Goal: Find specific page/section: Find specific page/section

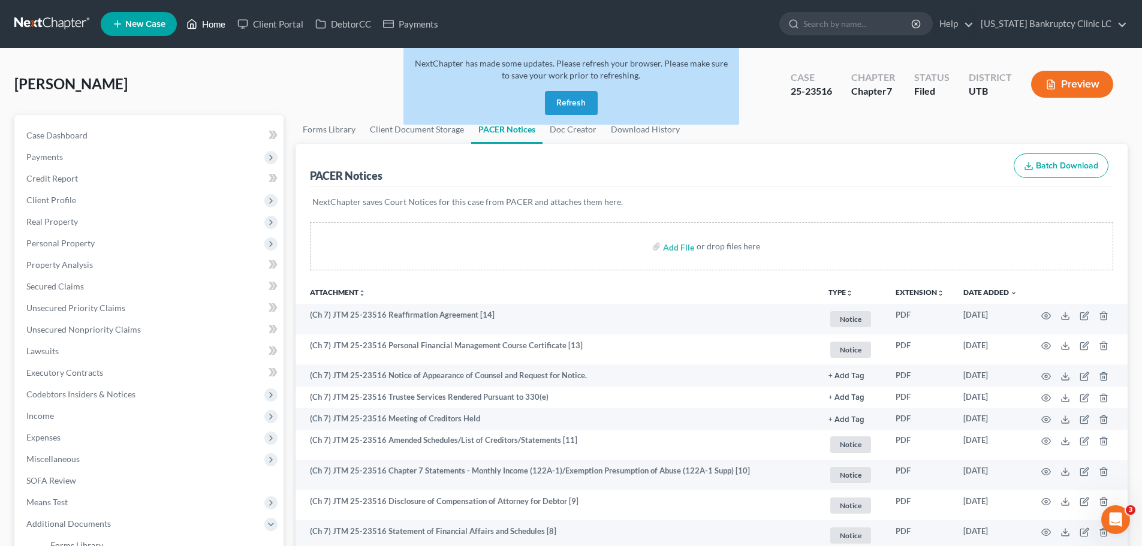
click at [216, 23] on link "Home" at bounding box center [205, 24] width 51 height 22
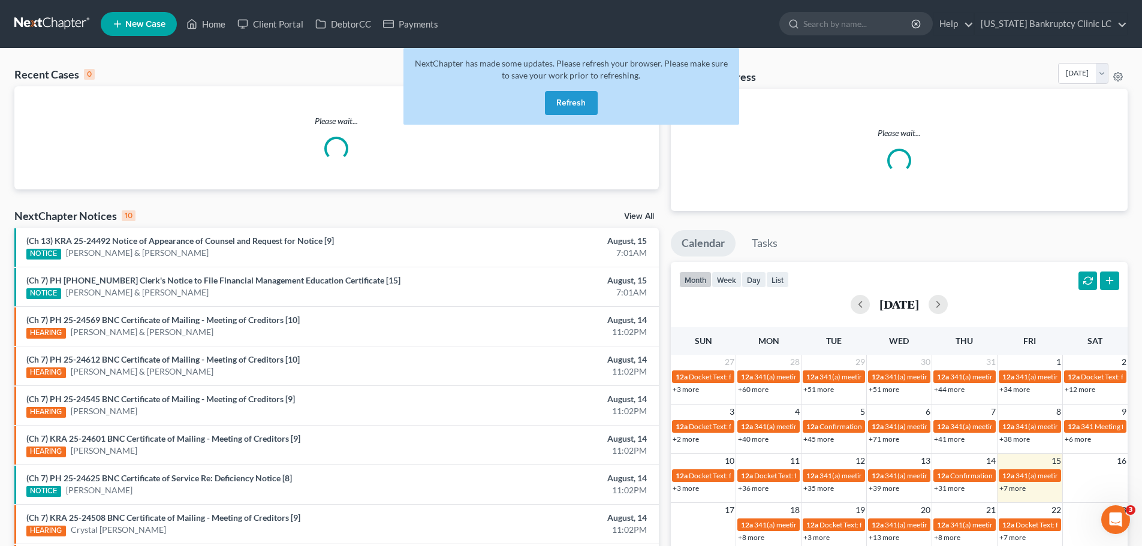
click at [570, 101] on button "Refresh" at bounding box center [571, 103] width 53 height 24
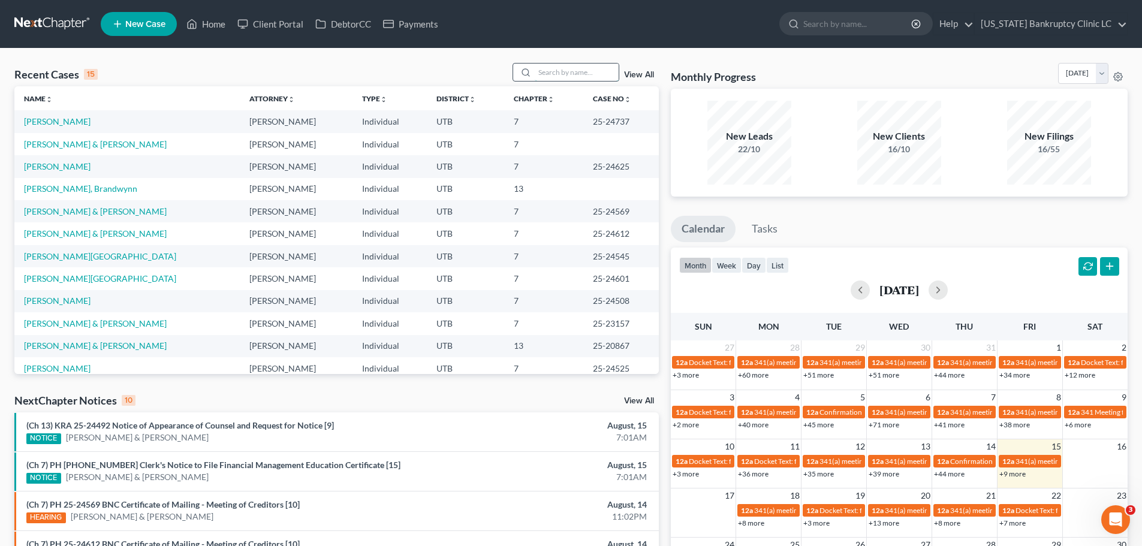
click at [557, 70] on input "search" at bounding box center [577, 72] width 84 height 17
type input "[PERSON_NAME]"
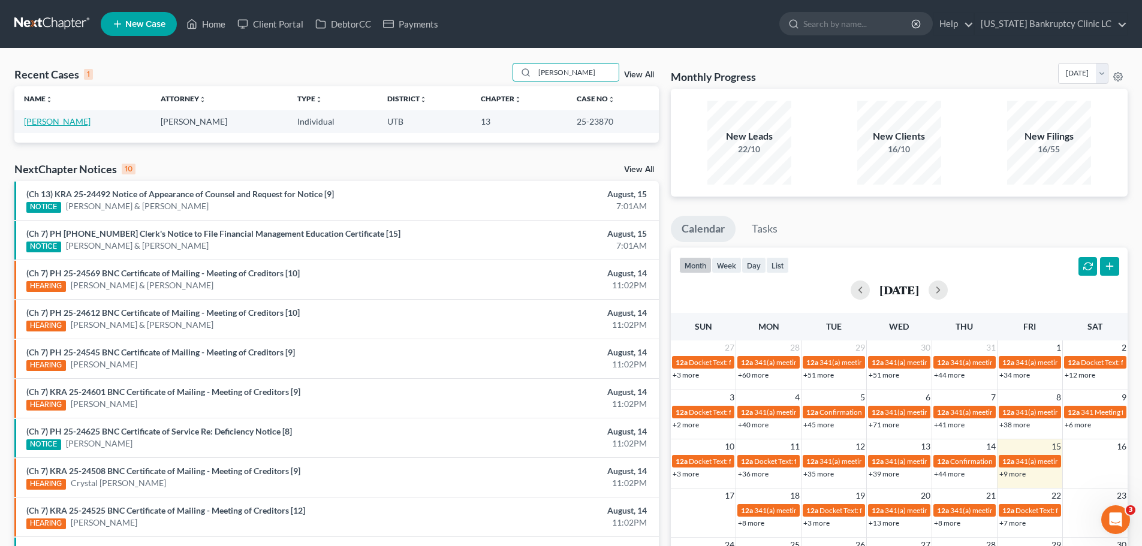
click at [59, 119] on link "[PERSON_NAME]" at bounding box center [57, 121] width 67 height 10
